Goal: Task Accomplishment & Management: Manage account settings

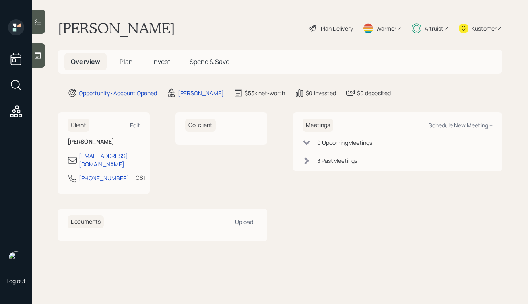
click at [42, 24] on div at bounding box center [38, 22] width 13 height 24
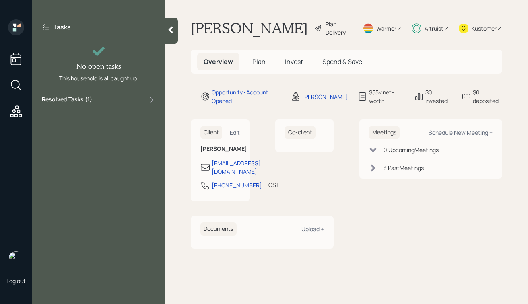
click at [175, 28] on icon at bounding box center [171, 30] width 8 height 8
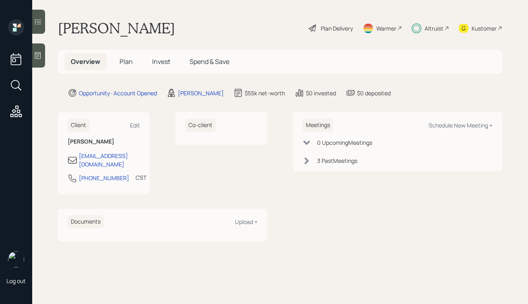
click at [154, 61] on span "Invest" at bounding box center [161, 61] width 18 height 9
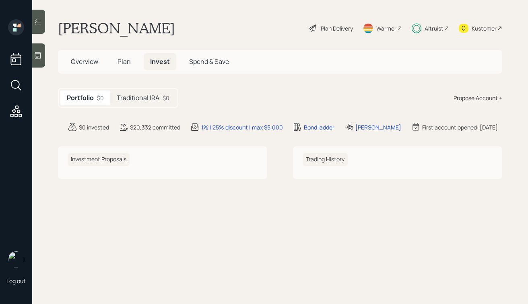
click at [142, 102] on h5 "Traditional IRA" at bounding box center [138, 98] width 43 height 8
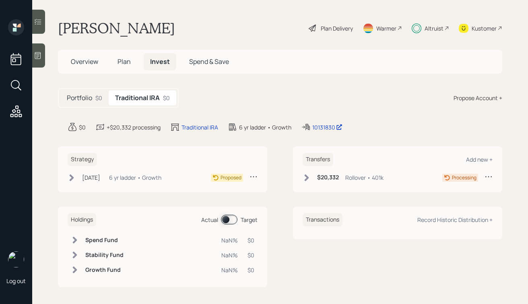
click at [69, 180] on icon at bounding box center [72, 178] width 8 height 8
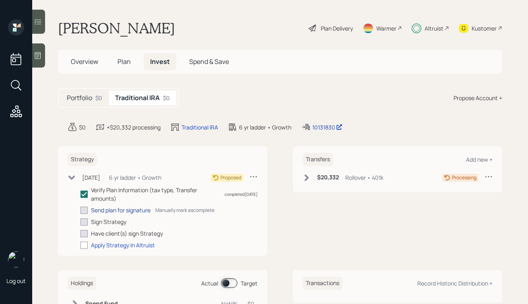
click at [112, 211] on div "Send plan for signature" at bounding box center [121, 210] width 60 height 8
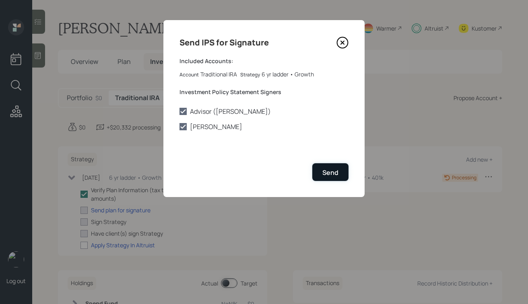
click at [327, 169] on div "Send" at bounding box center [330, 172] width 16 height 9
checkbox input "true"
